Goal: Information Seeking & Learning: Learn about a topic

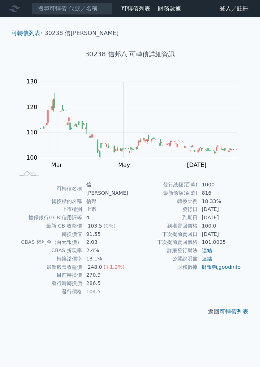
click at [211, 258] on link "連結" at bounding box center [207, 259] width 10 height 6
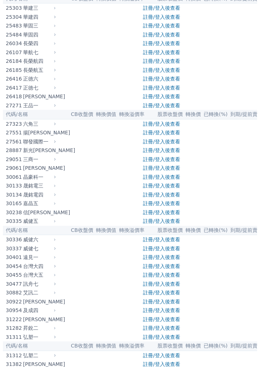
scroll to position [864, 0]
click at [161, 215] on link "註冊/登入後查看" at bounding box center [161, 213] width 37 height 6
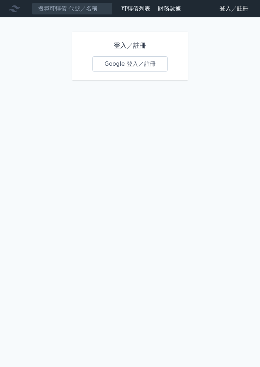
click at [145, 62] on link "Google 登入／註冊" at bounding box center [129, 63] width 75 height 15
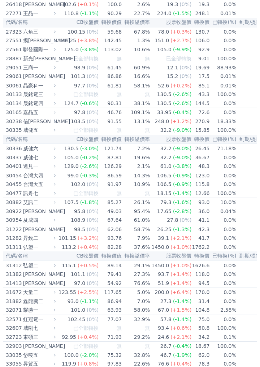
scroll to position [962, 0]
click at [30, 121] on div "信[PERSON_NAME]" at bounding box center [38, 121] width 31 height 9
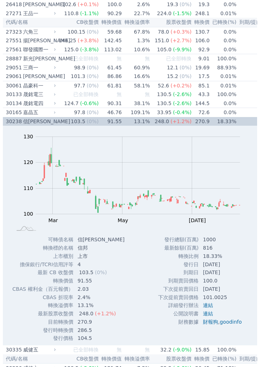
click at [206, 303] on link "連結" at bounding box center [208, 305] width 10 height 6
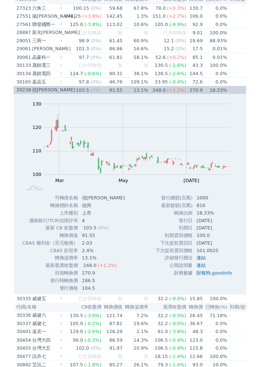
scroll to position [997, 0]
